Goal: Navigation & Orientation: Go to known website

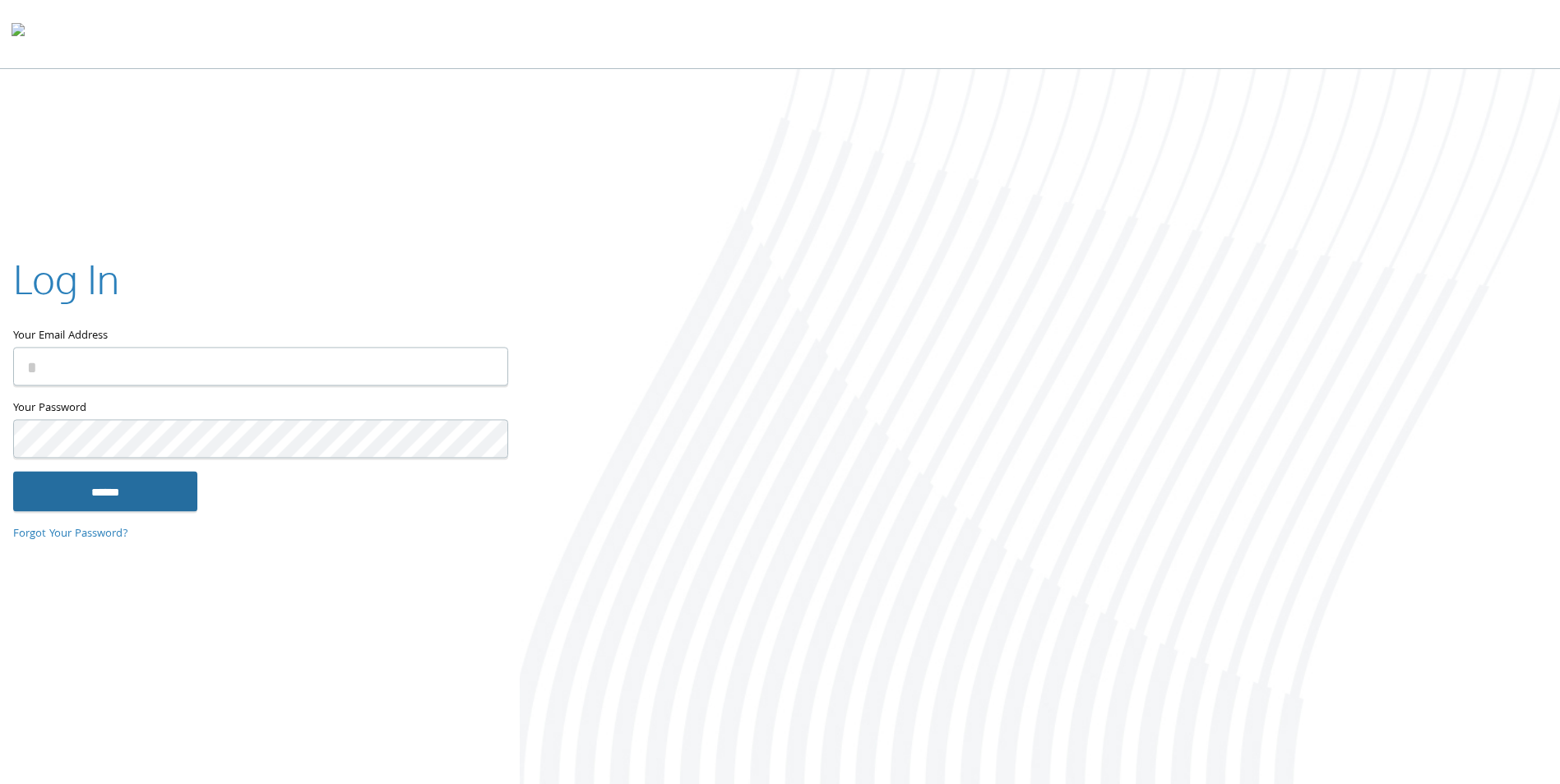
type input "**********"
click at [119, 493] on input "******" at bounding box center [105, 492] width 184 height 40
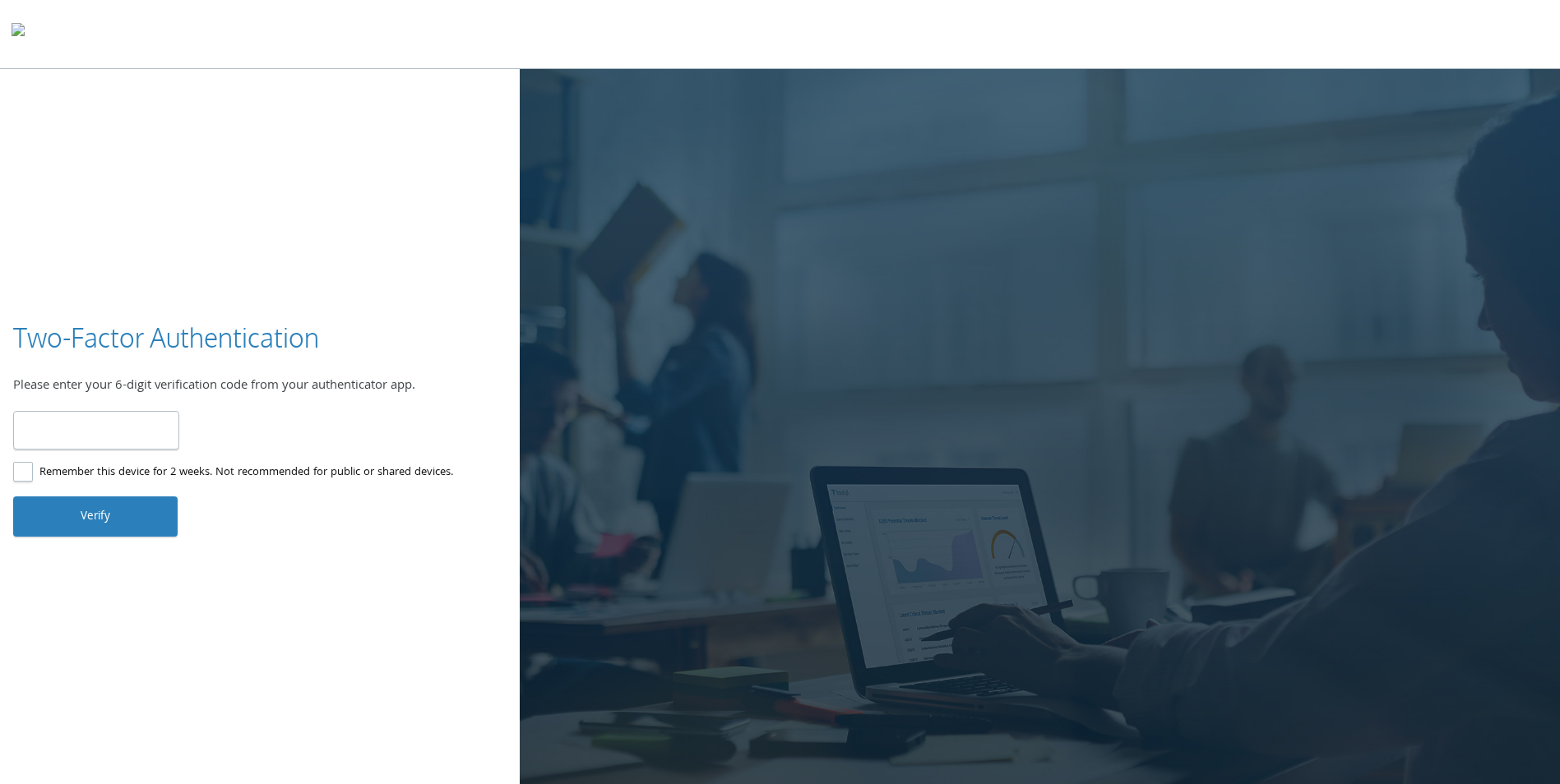
type input "******"
